Goal: Information Seeking & Learning: Learn about a topic

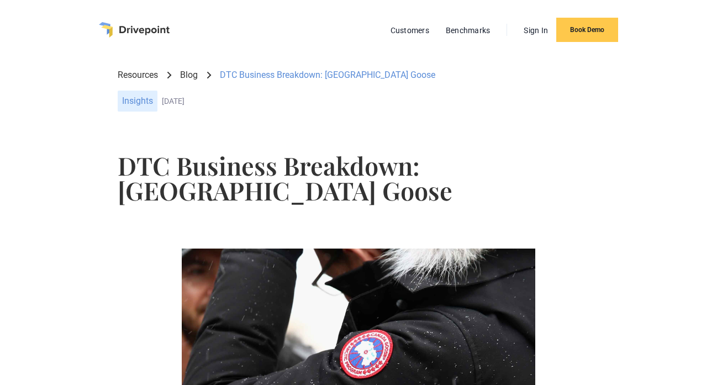
click at [140, 76] on link "Resources" at bounding box center [138, 75] width 40 height 12
click at [141, 73] on link "Resources" at bounding box center [138, 75] width 40 height 12
click at [269, 76] on div "DTC Business Breakdown: [GEOGRAPHIC_DATA] Goose" at bounding box center [327, 75] width 215 height 12
click at [141, 100] on div "Insights" at bounding box center [138, 101] width 40 height 21
click at [411, 33] on link "Customers" at bounding box center [410, 30] width 50 height 14
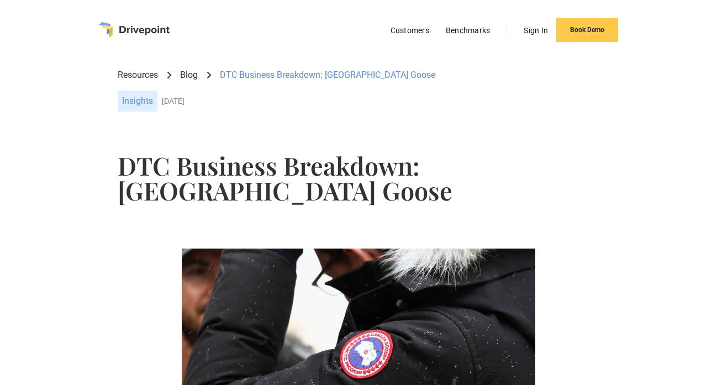
click at [627, 130] on div at bounding box center [358, 135] width 646 height 18
click at [616, 115] on div "Resources Blog DTC Business Breakdown: [GEOGRAPHIC_DATA] Goose Other Insights […" at bounding box center [358, 93] width 646 height 67
